Goal: Information Seeking & Learning: Learn about a topic

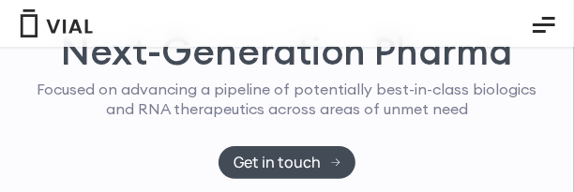
click at [550, 23] on icon "Essential Addons Toggle Menu" at bounding box center [544, 24] width 23 height 3
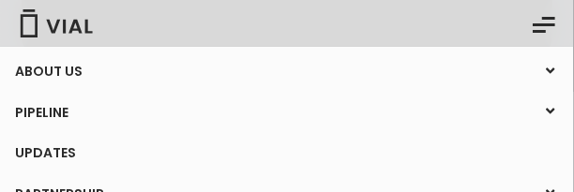
scroll to position [711, 0]
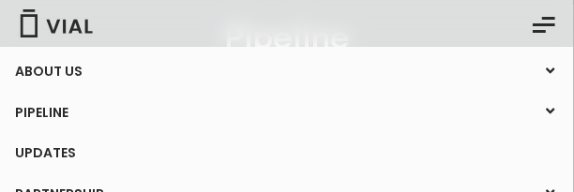
click at [39, 72] on link "ABOUT US" at bounding box center [286, 72] width 573 height 32
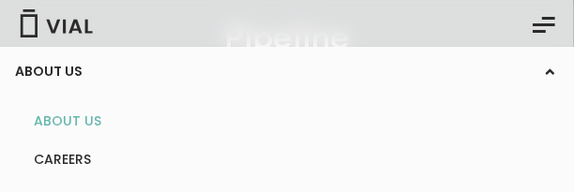
click at [77, 124] on link "ABOUT US" at bounding box center [286, 121] width 534 height 29
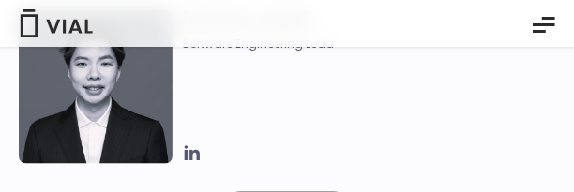
scroll to position [3244, 0]
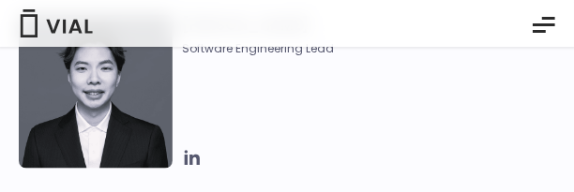
click at [171, 114] on img at bounding box center [96, 92] width 154 height 154
